Goal: Task Accomplishment & Management: Complete application form

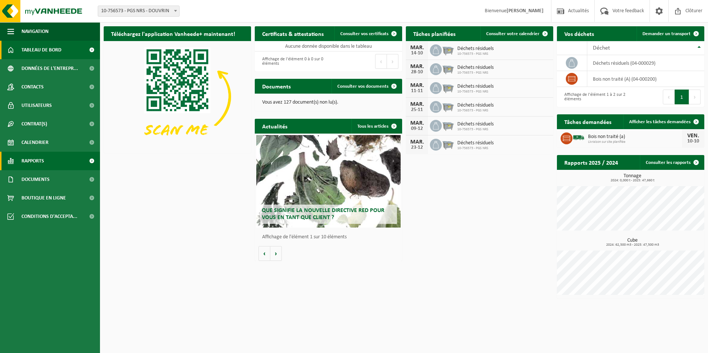
click at [35, 161] on span "Rapports" at bounding box center [32, 161] width 23 height 19
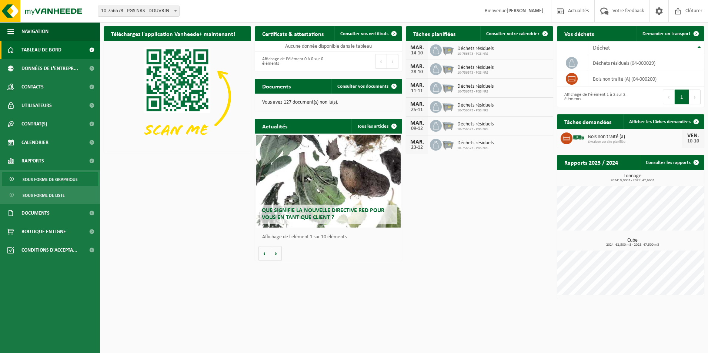
click at [52, 184] on span "Sous forme de graphique" at bounding box center [50, 180] width 55 height 14
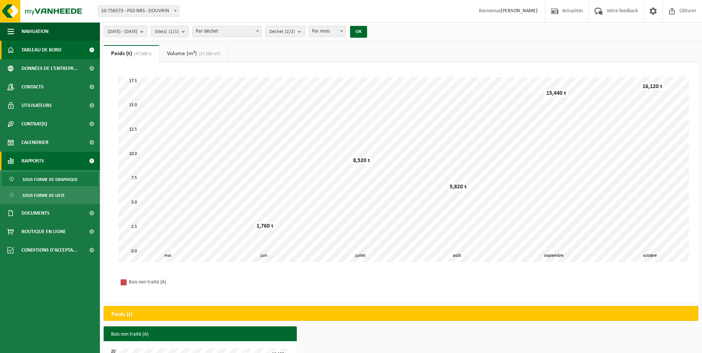
click at [33, 50] on span "Tableau de bord" at bounding box center [41, 50] width 40 height 19
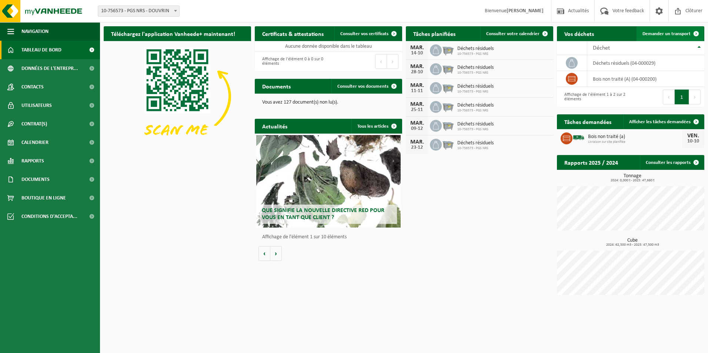
click at [666, 34] on span "Demander un transport" at bounding box center [666, 33] width 48 height 5
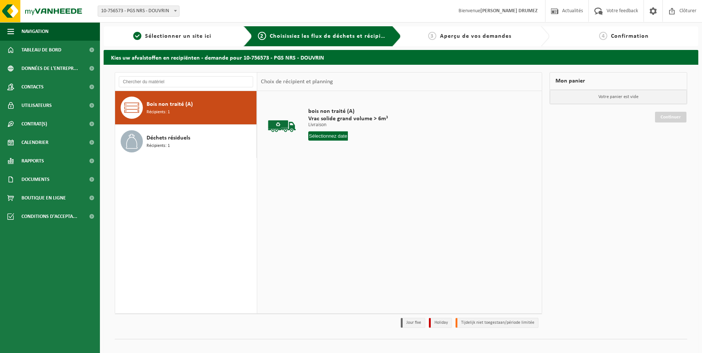
click at [338, 137] on input "text" at bounding box center [328, 135] width 40 height 9
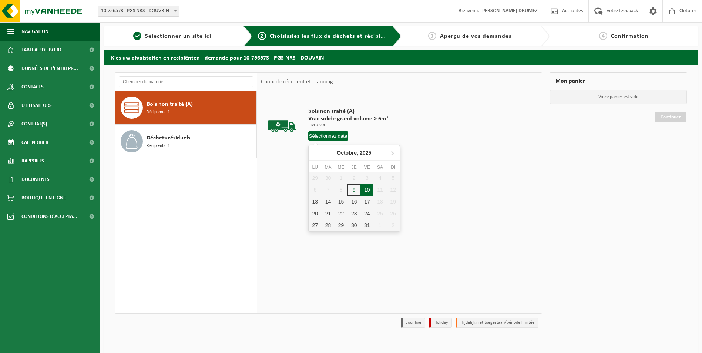
click at [362, 192] on div "10" at bounding box center [367, 190] width 13 height 12
type input "à partir de 2025-10-10"
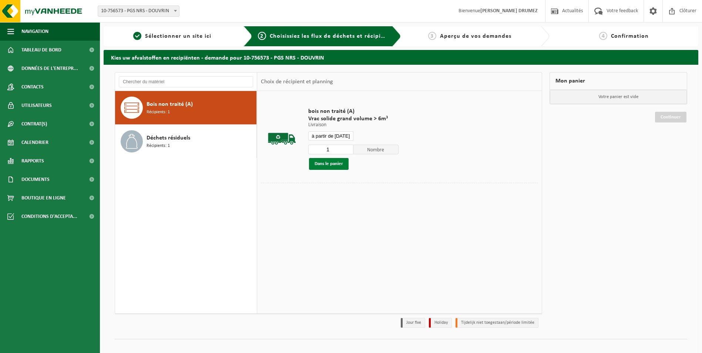
click at [318, 166] on button "Dans le panier" at bounding box center [329, 164] width 40 height 12
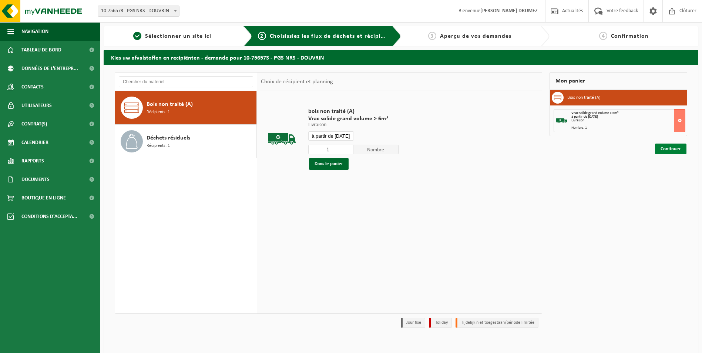
click at [670, 149] on link "Continuer" at bounding box center [670, 149] width 31 height 11
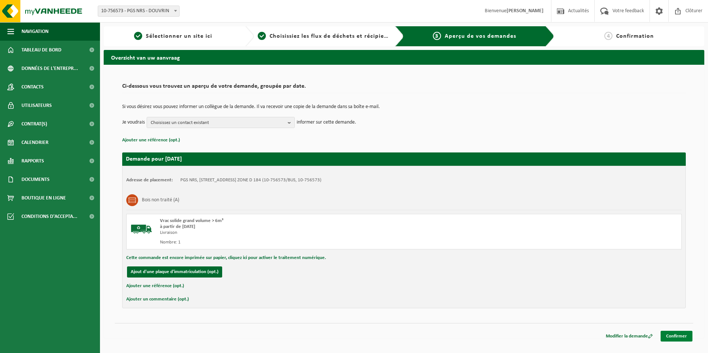
click at [674, 339] on link "Confirmer" at bounding box center [676, 336] width 32 height 11
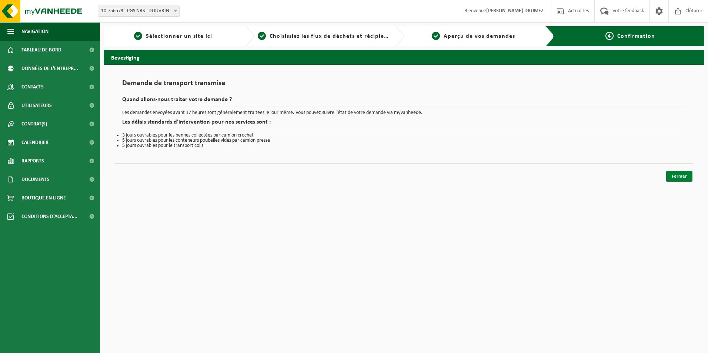
click at [678, 181] on link "Fermer" at bounding box center [679, 176] width 26 height 11
